Goal: Information Seeking & Learning: Learn about a topic

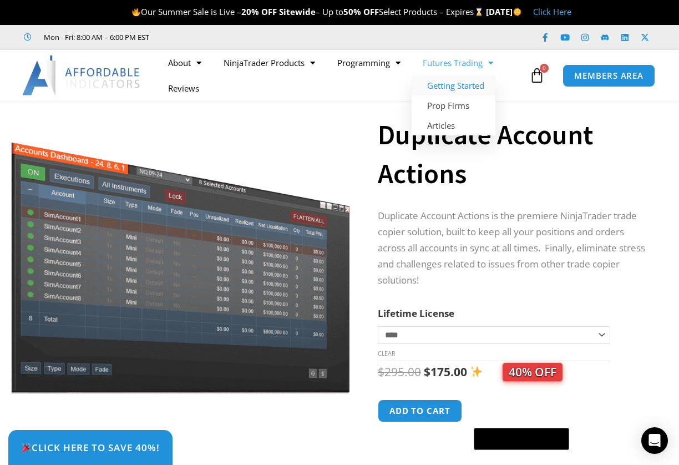
click at [460, 84] on link "Getting Started" at bounding box center [454, 85] width 84 height 20
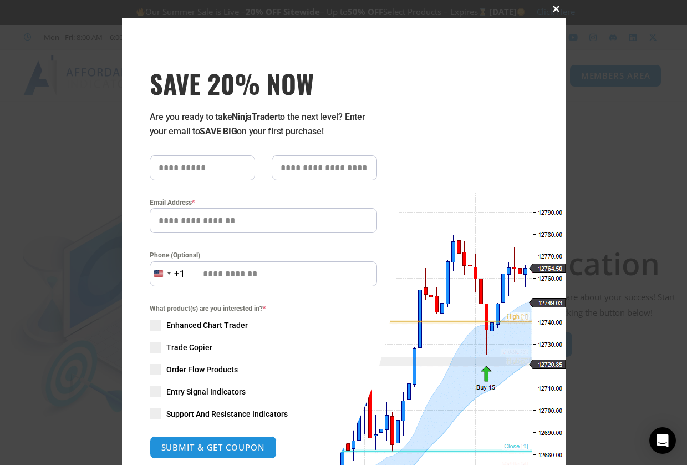
click at [551, 9] on span at bounding box center [557, 9] width 18 height 7
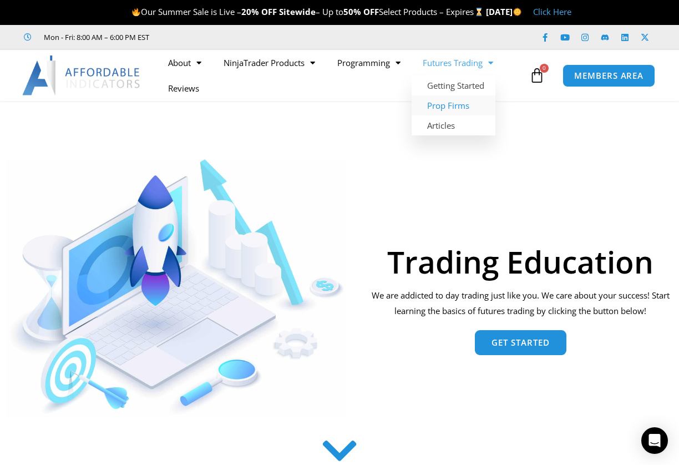
click at [453, 107] on link "Prop Firms" at bounding box center [454, 105] width 84 height 20
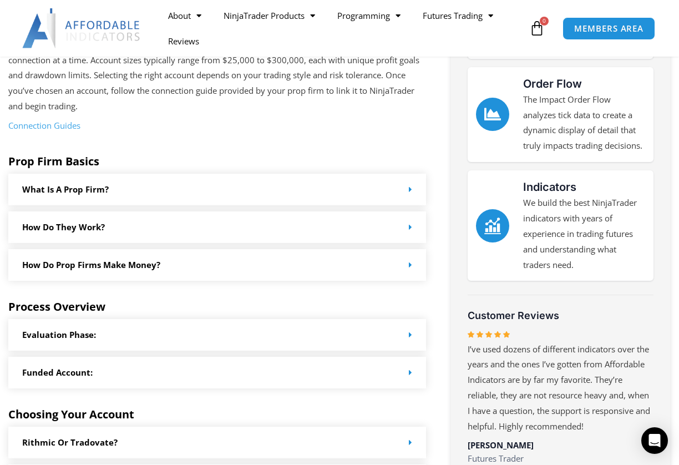
scroll to position [333, 0]
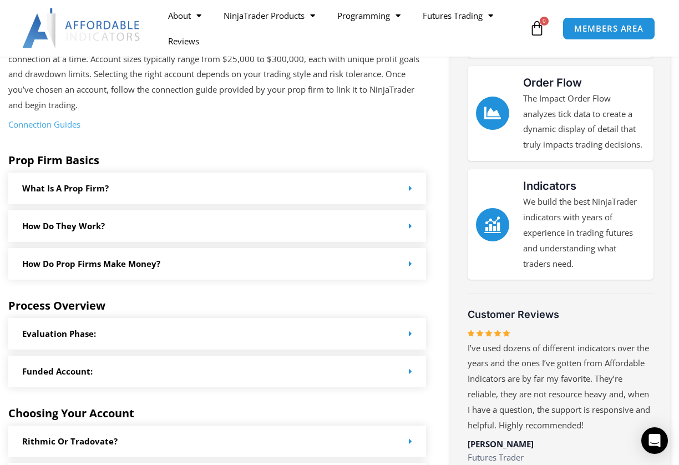
click at [341, 271] on div "How do Prop Firms make money?" at bounding box center [217, 264] width 418 height 32
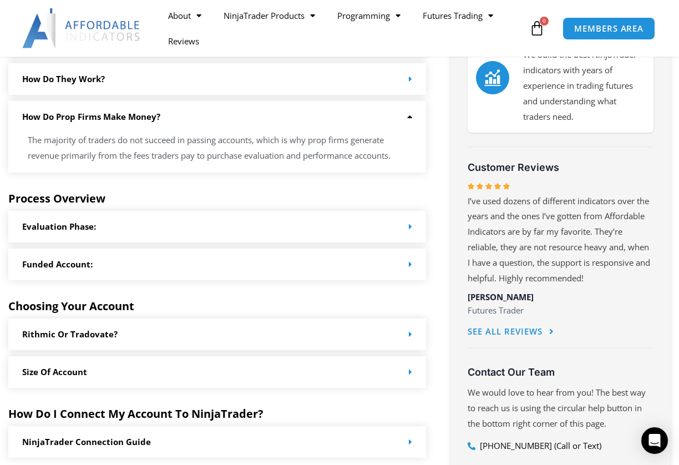
scroll to position [499, 0]
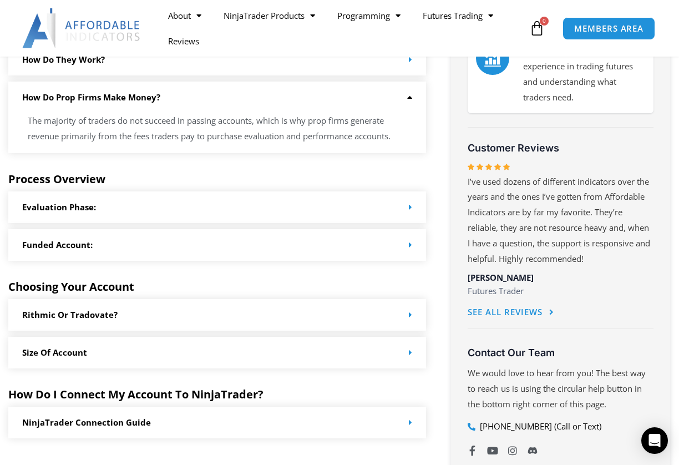
click at [214, 306] on div "Rithmic or Tradovate?" at bounding box center [217, 315] width 418 height 32
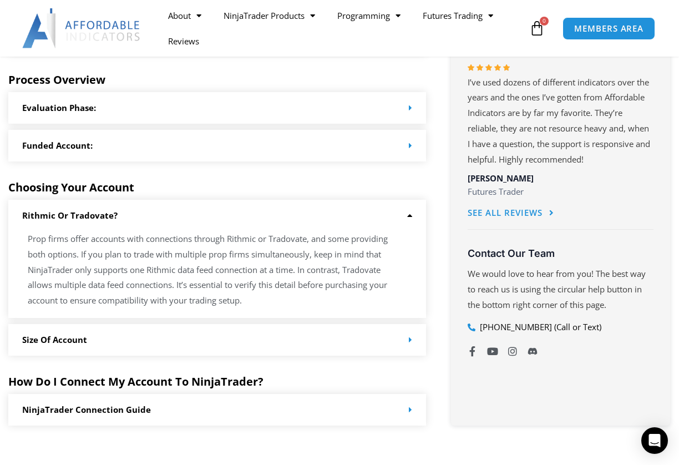
scroll to position [666, 0]
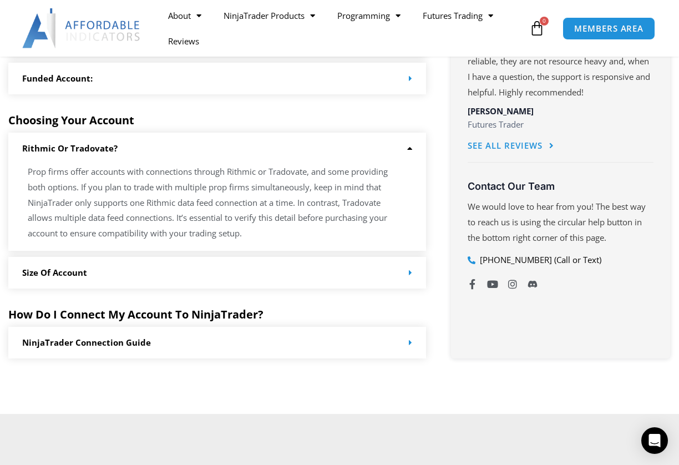
click at [193, 342] on div "NinjaTrader Connection Guide" at bounding box center [217, 343] width 418 height 32
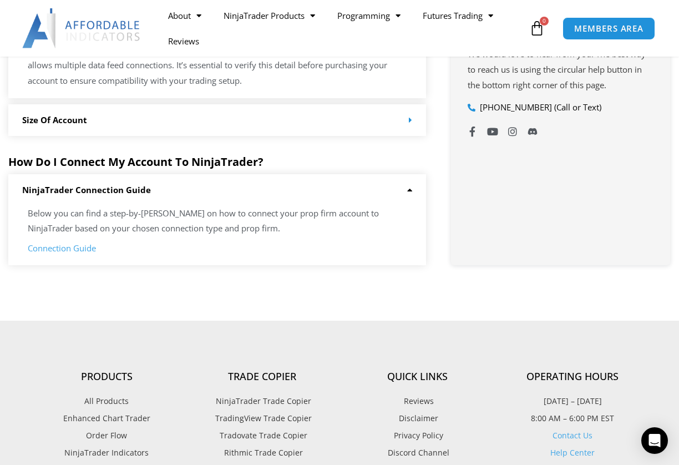
scroll to position [832, 0]
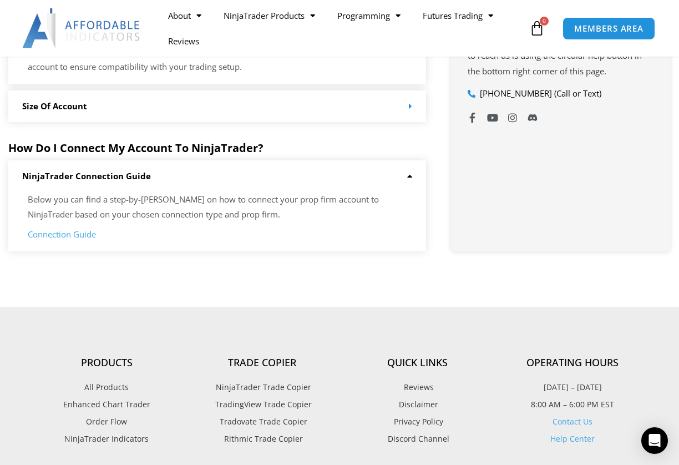
click at [241, 403] on span "TradingView Trade Copier" at bounding box center [262, 404] width 99 height 14
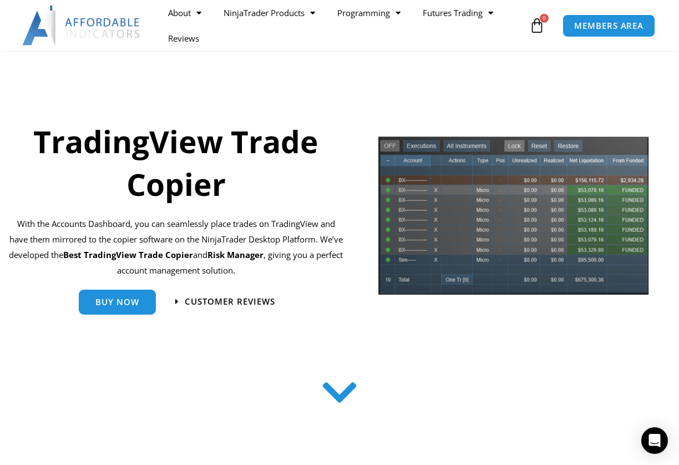
scroll to position [111, 0]
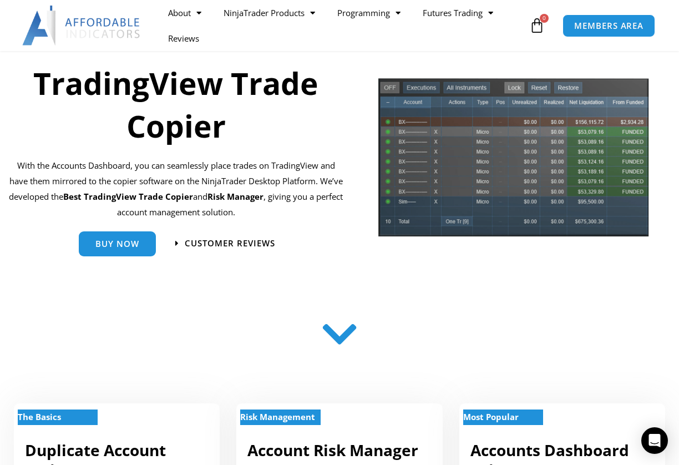
click at [339, 333] on icon at bounding box center [339, 335] width 39 height 39
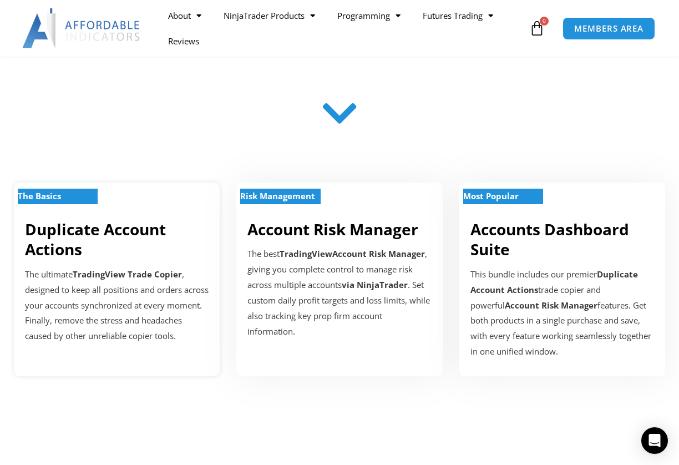
scroll to position [333, 0]
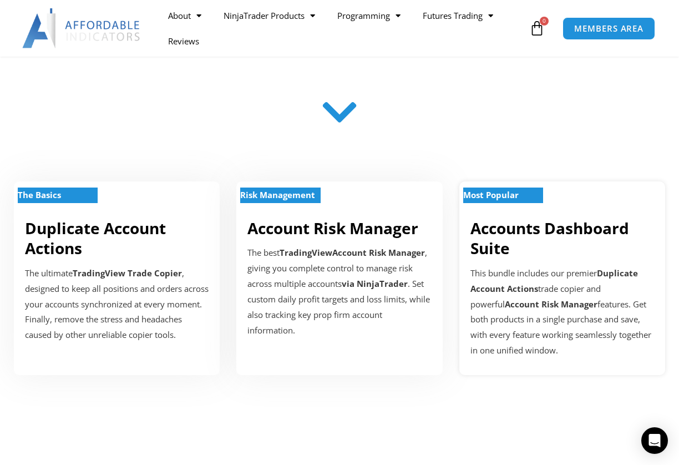
click at [520, 297] on div "This bundle includes our premier Duplicate Account Actions trade copier and pow…" at bounding box center [563, 312] width 184 height 93
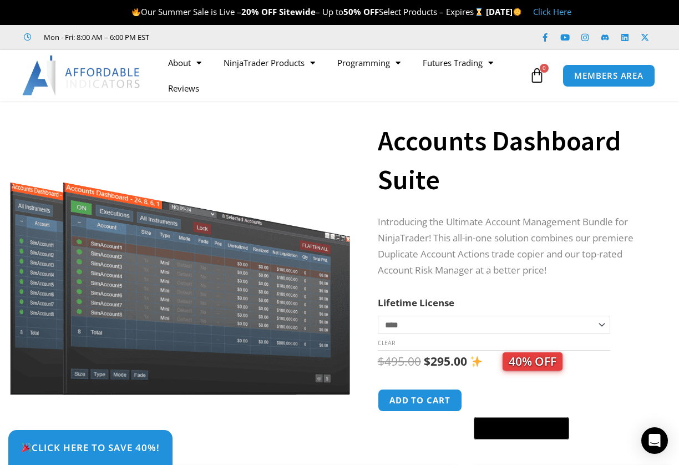
drag, startPoint x: 508, startPoint y: 178, endPoint x: 514, endPoint y: 164, distance: 14.9
click at [509, 178] on h1 "Accounts Dashboard Suite" at bounding box center [515, 161] width 274 height 78
